Goal: Communication & Community: Ask a question

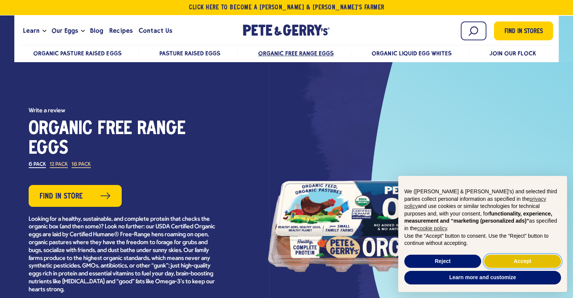
click at [523, 263] on button "Accept" at bounding box center [522, 262] width 77 height 14
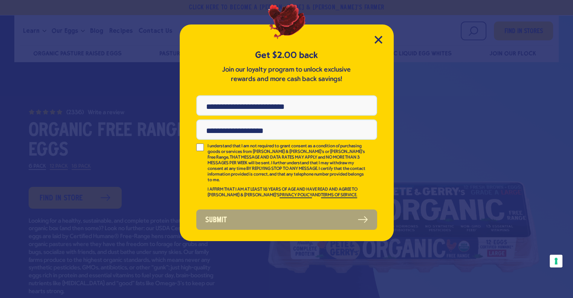
click at [321, 106] on input "Phone Number" at bounding box center [286, 105] width 181 height 20
type input "**********"
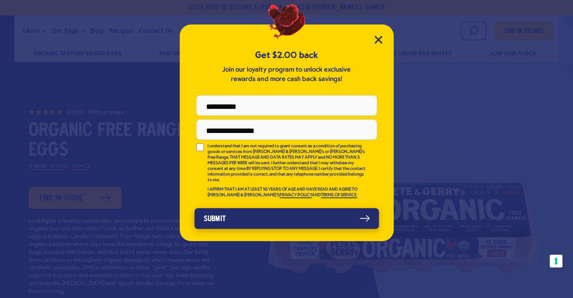
click at [223, 212] on button "Submit" at bounding box center [286, 218] width 185 height 21
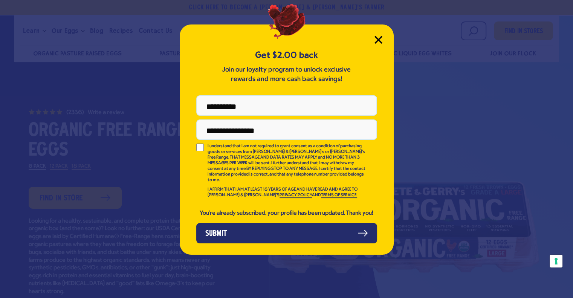
click at [376, 40] on icon "Close Modal" at bounding box center [378, 40] width 8 height 8
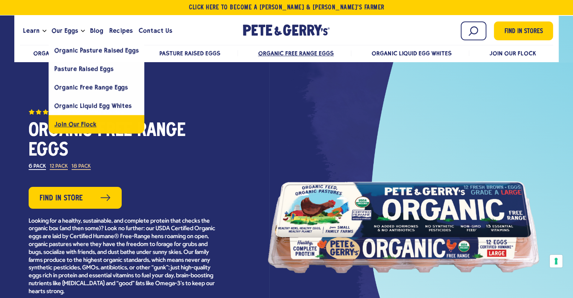
click at [80, 125] on span "Join Our Flock" at bounding box center [75, 124] width 42 height 7
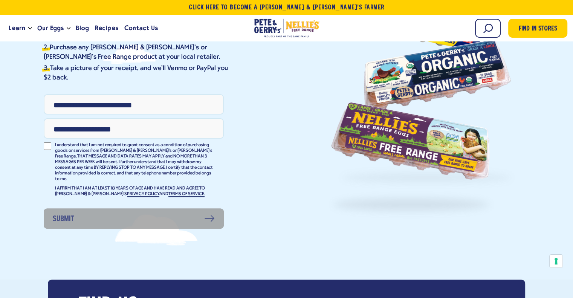
scroll to position [188, 0]
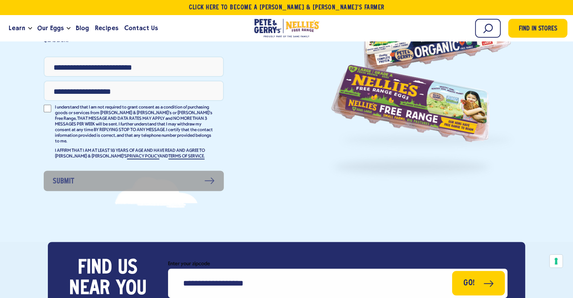
click at [138, 61] on input "Phone Number" at bounding box center [134, 67] width 180 height 20
type input "**********"
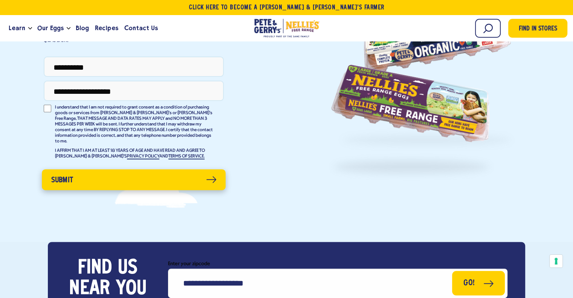
click at [88, 175] on button "Submit" at bounding box center [134, 179] width 184 height 21
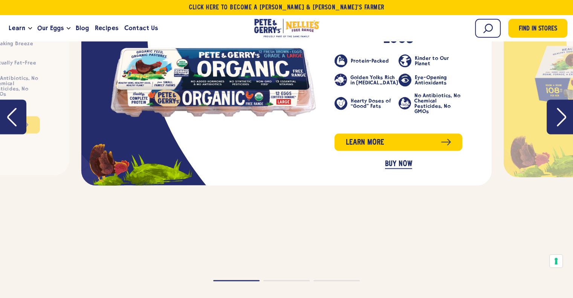
scroll to position [1055, 0]
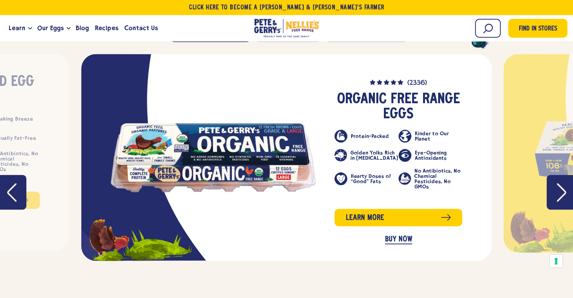
click at [549, 175] on button "Next" at bounding box center [560, 192] width 26 height 35
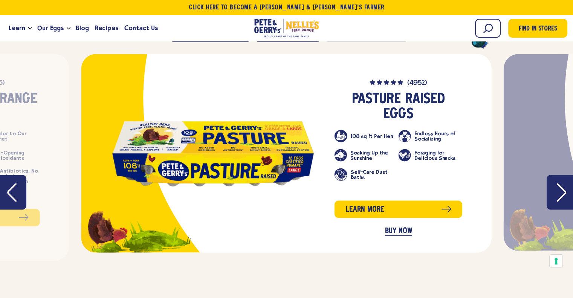
click at [555, 175] on button "Next" at bounding box center [560, 192] width 26 height 35
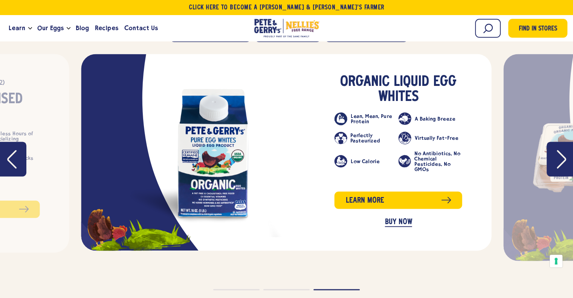
click at [560, 150] on icon "Next" at bounding box center [561, 159] width 9 height 19
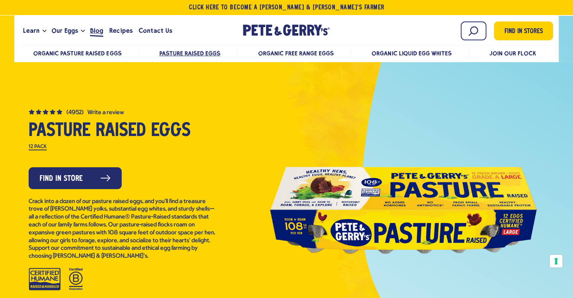
click at [93, 31] on span "Blog" at bounding box center [96, 30] width 13 height 9
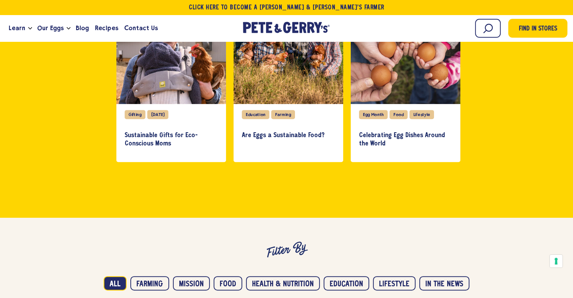
scroll to position [226, 0]
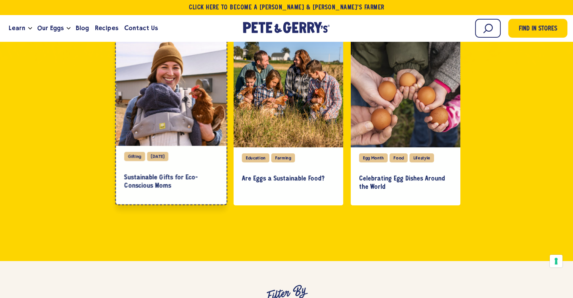
click at [131, 156] on div "Gifting" at bounding box center [134, 156] width 21 height 9
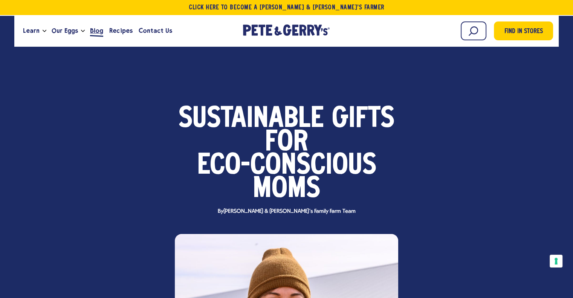
click at [93, 32] on span "Blog" at bounding box center [96, 30] width 13 height 9
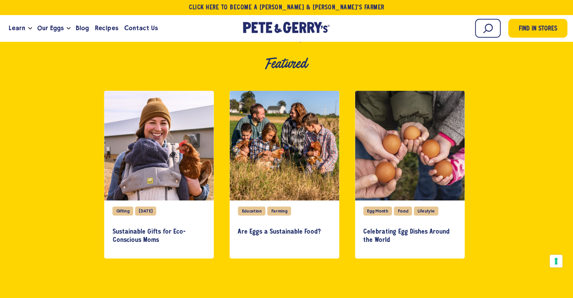
scroll to position [226, 0]
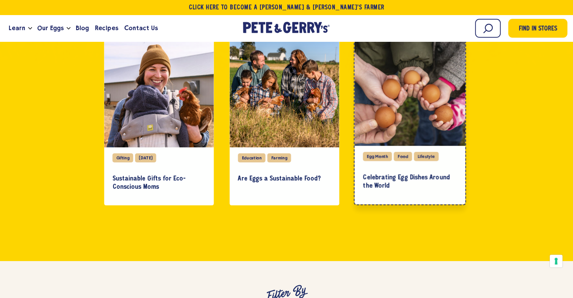
click at [377, 156] on div "Egg Month" at bounding box center [377, 156] width 29 height 9
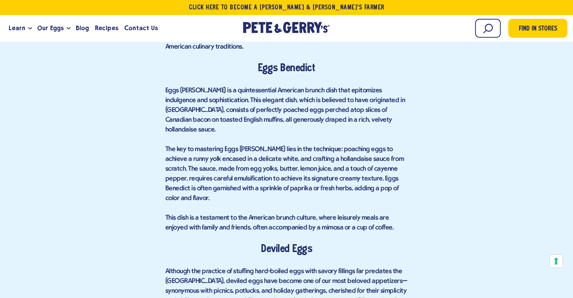
scroll to position [2938, 0]
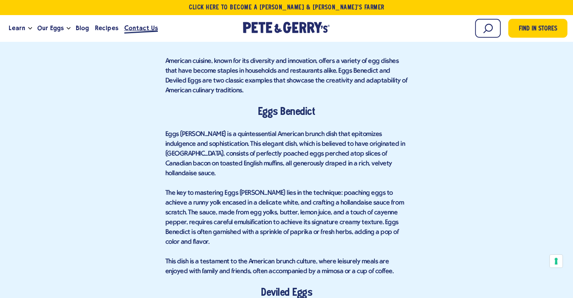
click at [136, 30] on span "Contact Us" at bounding box center [141, 27] width 34 height 9
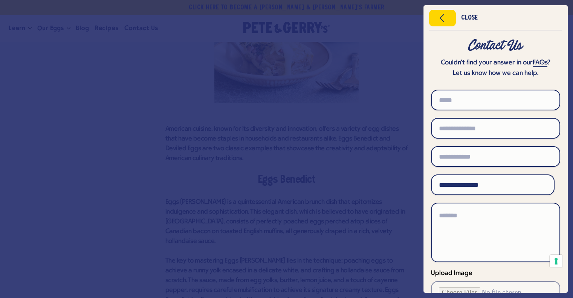
scroll to position [2825, 0]
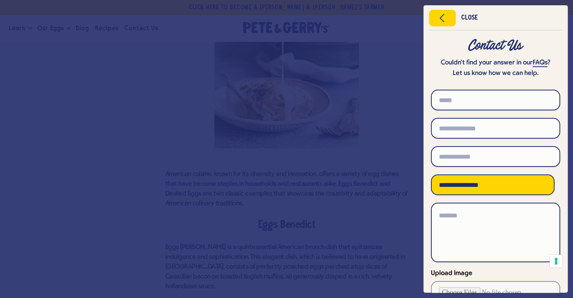
click at [512, 183] on select "**********" at bounding box center [493, 184] width 124 height 21
select select "**********"
click at [431, 174] on select "**********" at bounding box center [493, 184] width 124 height 21
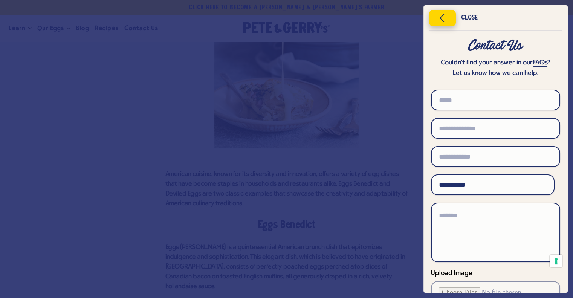
click at [440, 21] on icon "Close menu" at bounding box center [442, 17] width 19 height 11
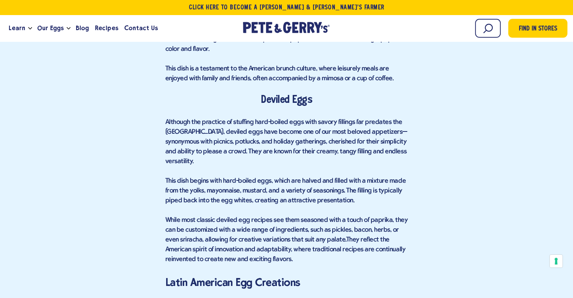
scroll to position [4992, 0]
